Goal: Task Accomplishment & Management: Use online tool/utility

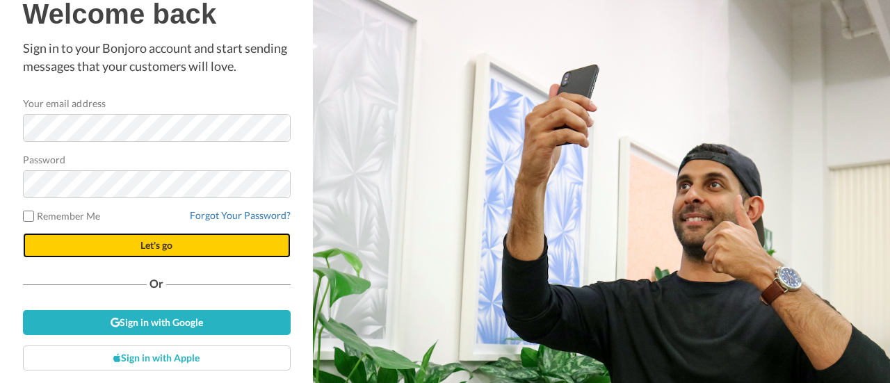
drag, startPoint x: 156, startPoint y: 243, endPoint x: 225, endPoint y: 284, distance: 80.8
click at [156, 243] on span "Let's go" at bounding box center [156, 245] width 32 height 12
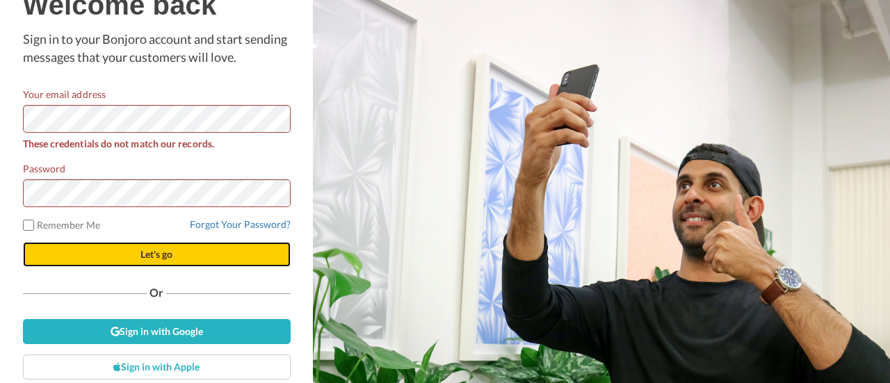
drag, startPoint x: 145, startPoint y: 255, endPoint x: 191, endPoint y: 291, distance: 59.0
click at [145, 255] on span "Let's go" at bounding box center [156, 254] width 32 height 12
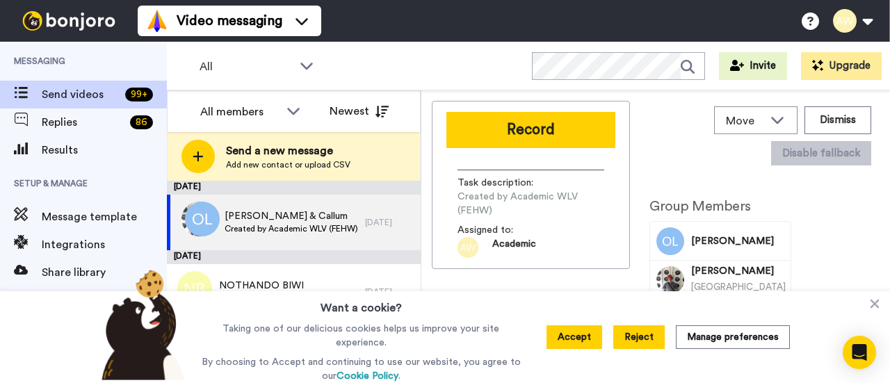
click at [650, 346] on button "Reject" at bounding box center [638, 338] width 51 height 24
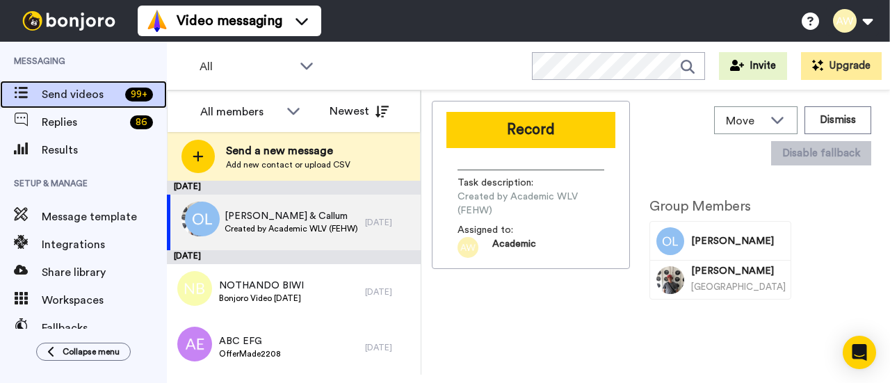
click at [65, 94] on span "Send videos" at bounding box center [81, 94] width 78 height 17
click at [259, 155] on span "Send a new message" at bounding box center [288, 151] width 124 height 17
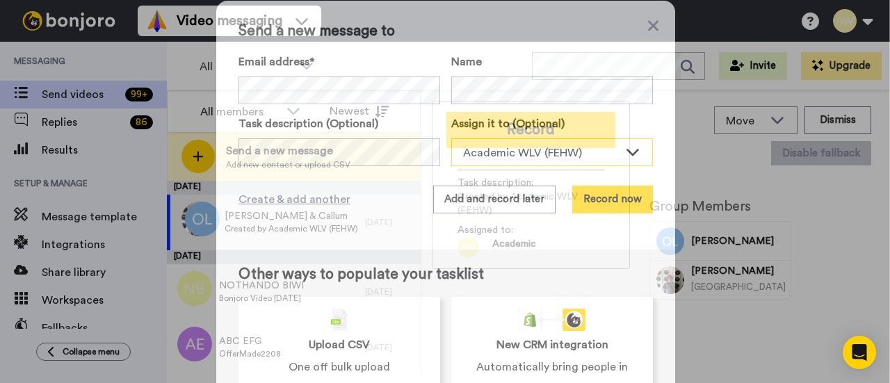
click at [632, 151] on icon at bounding box center [633, 152] width 13 height 7
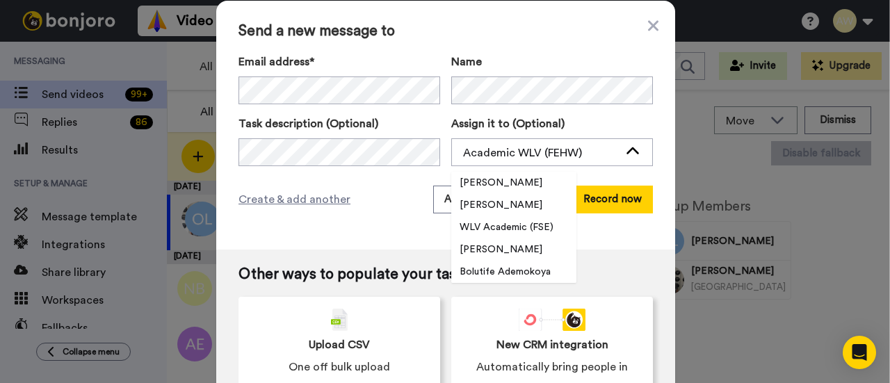
click at [591, 119] on label "Assign it to (Optional)" at bounding box center [552, 123] width 202 height 17
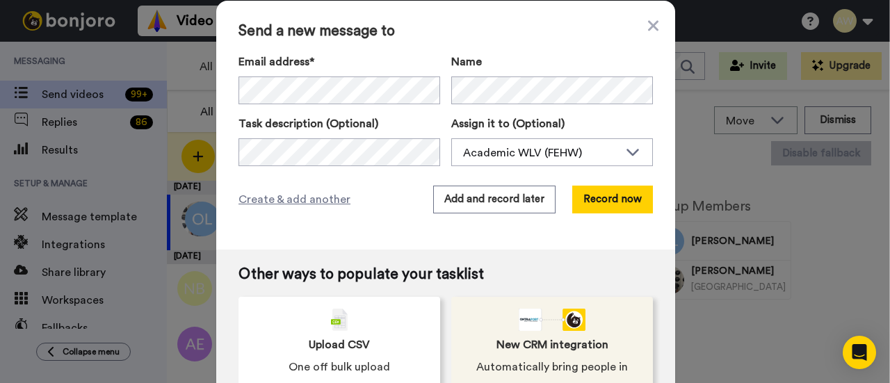
scroll to position [26, 0]
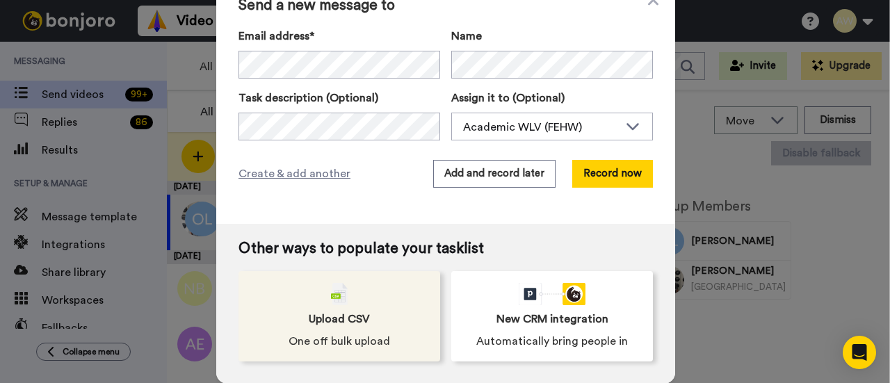
click at [321, 321] on span "Upload CSV" at bounding box center [339, 319] width 61 height 17
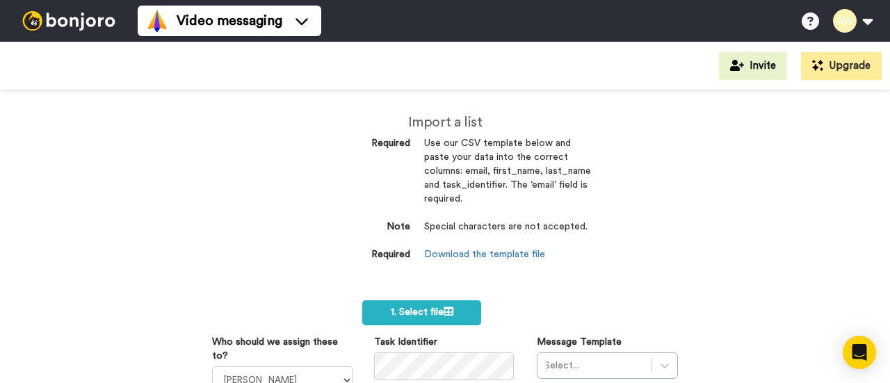
scroll to position [139, 0]
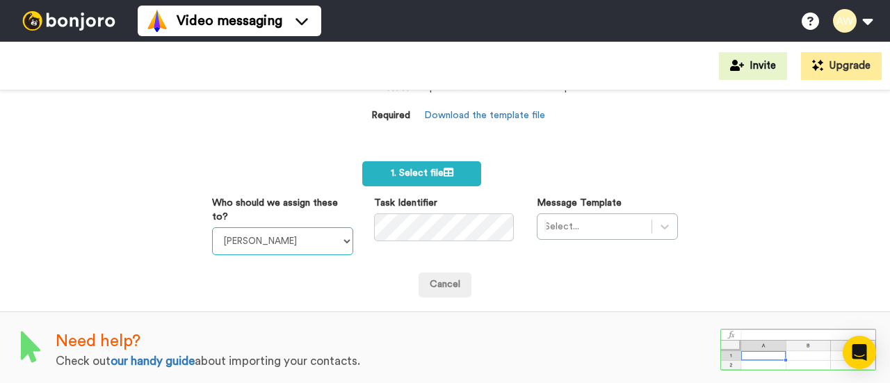
click at [341, 238] on select "[PERSON_NAME] [PERSON_NAME] WLV Academic (FSE) [PERSON_NAME] Ademokoya UK Recru…" at bounding box center [282, 241] width 141 height 28
select select "893d32a1-1eca-438f-900e-e073b28e2bc9"
click at [212, 227] on select "[PERSON_NAME] [PERSON_NAME] WLV Academic (FSE) [PERSON_NAME] Ademokoya UK Recru…" at bounding box center [282, 241] width 141 height 28
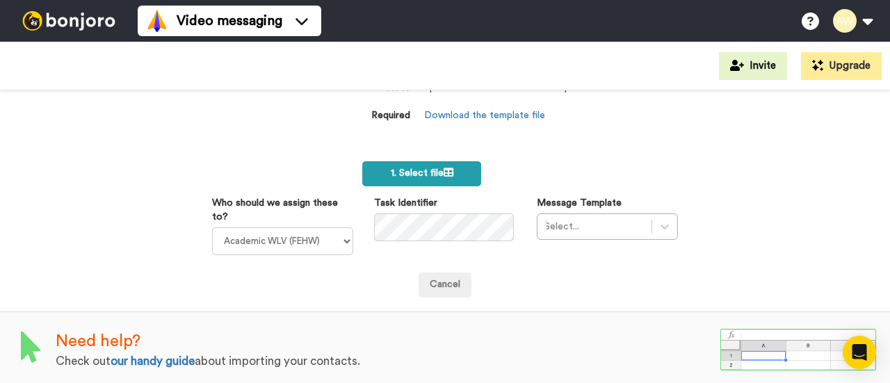
click at [405, 172] on span "1. Select file" at bounding box center [422, 173] width 63 height 10
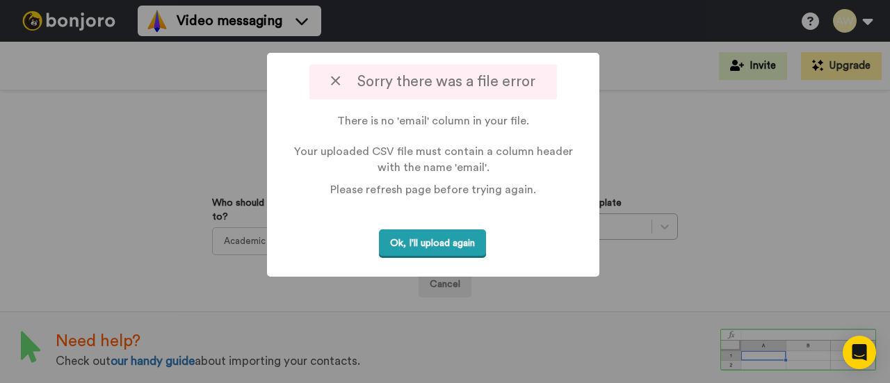
click at [464, 248] on button "Ok, I'll upload again" at bounding box center [432, 244] width 107 height 29
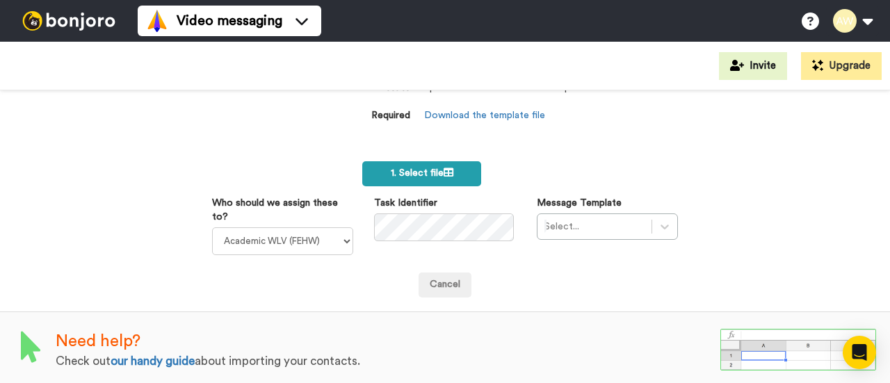
click at [437, 176] on span "1. Select file" at bounding box center [422, 173] width 63 height 10
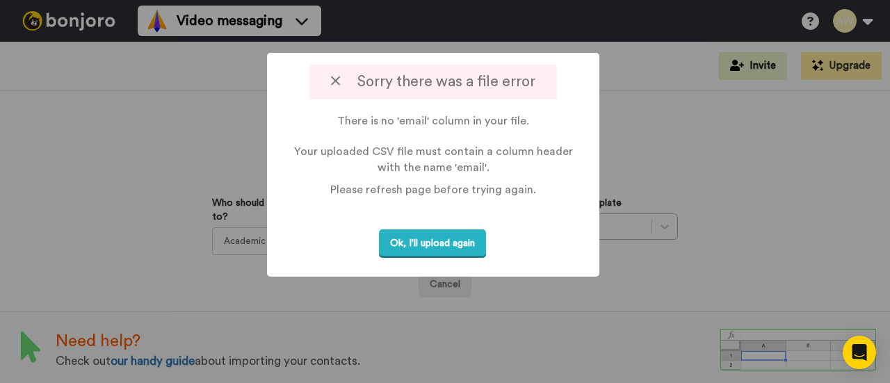
click at [442, 240] on button "Ok, I'll upload again" at bounding box center [432, 244] width 107 height 29
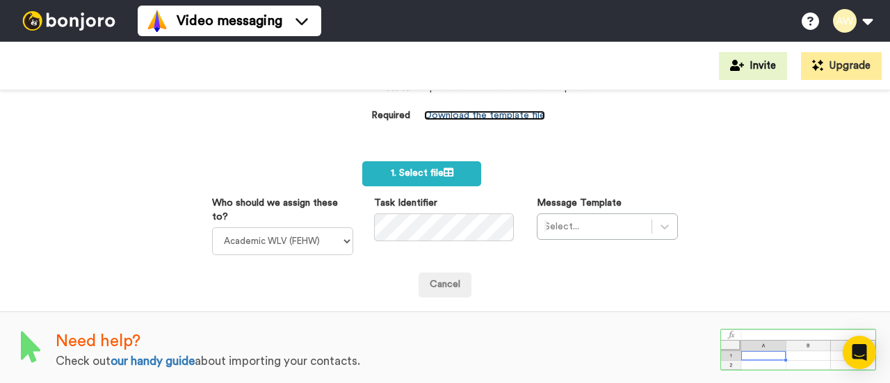
drag, startPoint x: 495, startPoint y: 115, endPoint x: 501, endPoint y: 154, distance: 38.7
click at [495, 115] on link "Download the template file" at bounding box center [484, 116] width 121 height 10
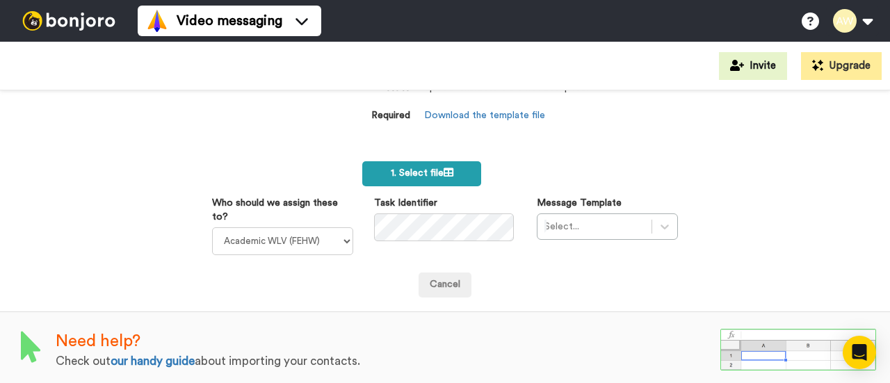
click at [409, 168] on span "1. Select file" at bounding box center [422, 173] width 63 height 10
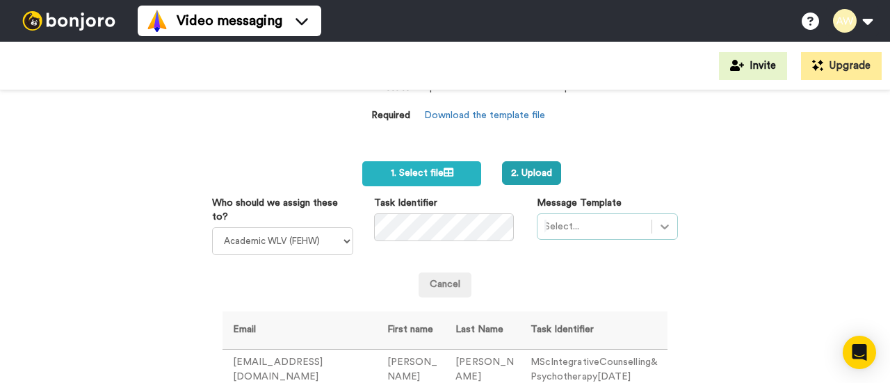
click at [664, 228] on div "Select..." at bounding box center [607, 227] width 141 height 26
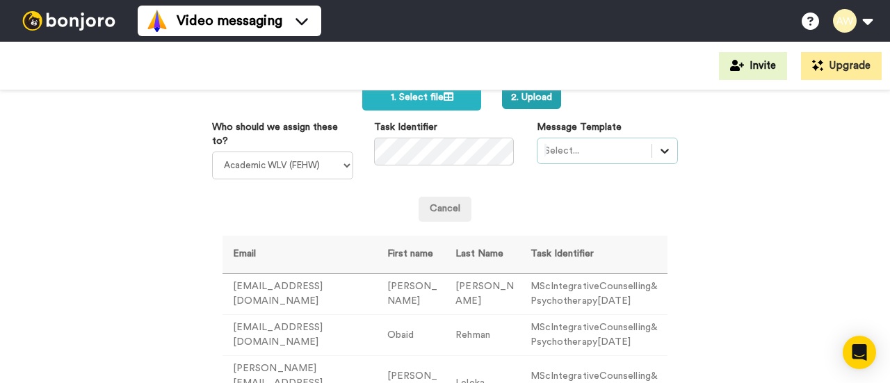
click at [659, 150] on icon at bounding box center [665, 151] width 14 height 14
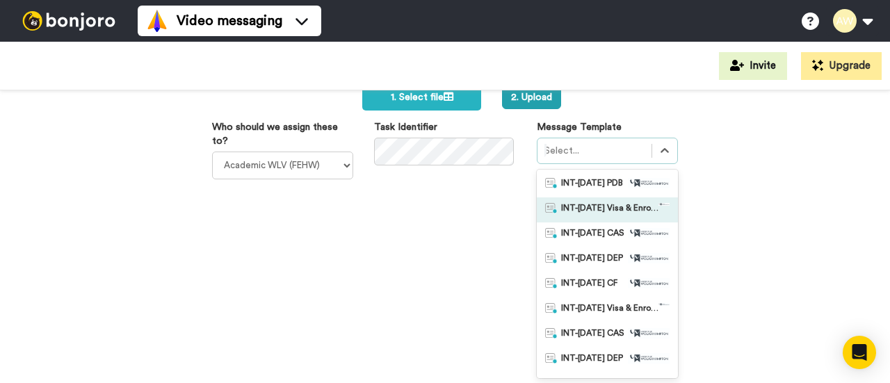
click at [732, 229] on div "Import a list Required Use our CSV template below and paste your data into the …" at bounding box center [445, 236] width 890 height 293
